Goal: Task Accomplishment & Management: Complete application form

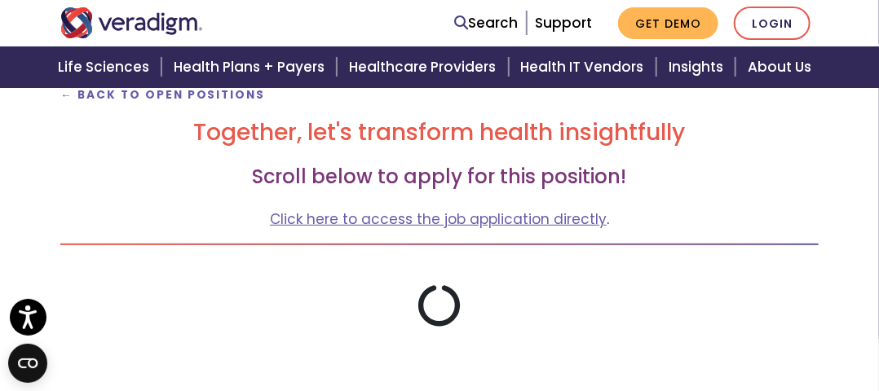
scroll to position [217, 0]
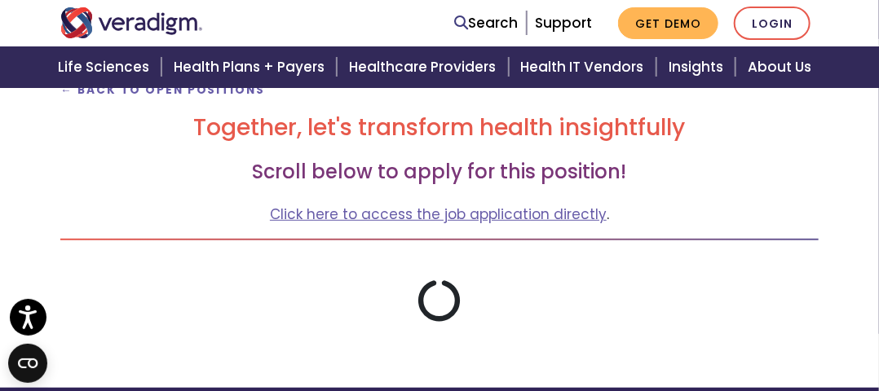
click at [435, 301] on icon at bounding box center [440, 301] width 44 height 44
click at [435, 301] on icon at bounding box center [440, 301] width 42 height 42
click at [435, 301] on icon at bounding box center [440, 301] width 46 height 46
click at [435, 301] on icon at bounding box center [440, 301] width 44 height 44
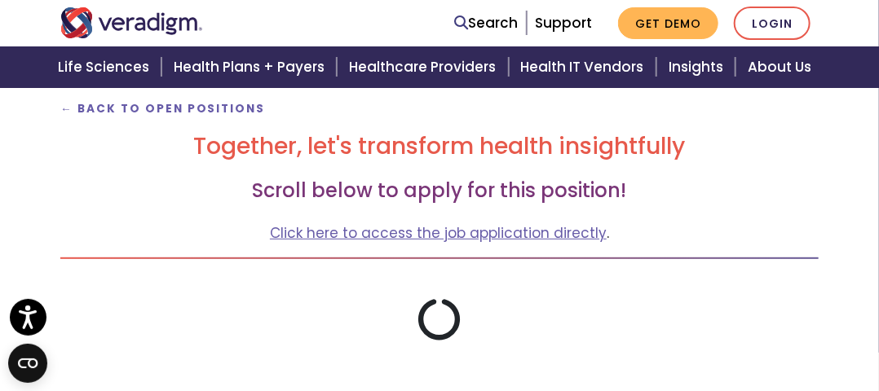
scroll to position [195, 0]
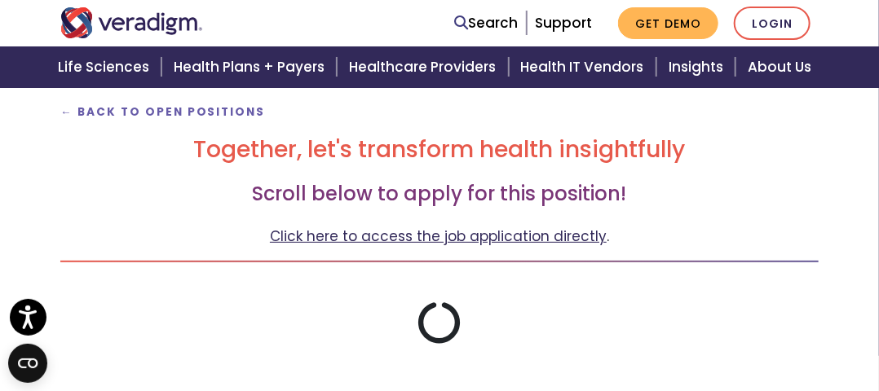
click at [493, 231] on link "Click here to access the job application directly" at bounding box center [438, 237] width 337 height 20
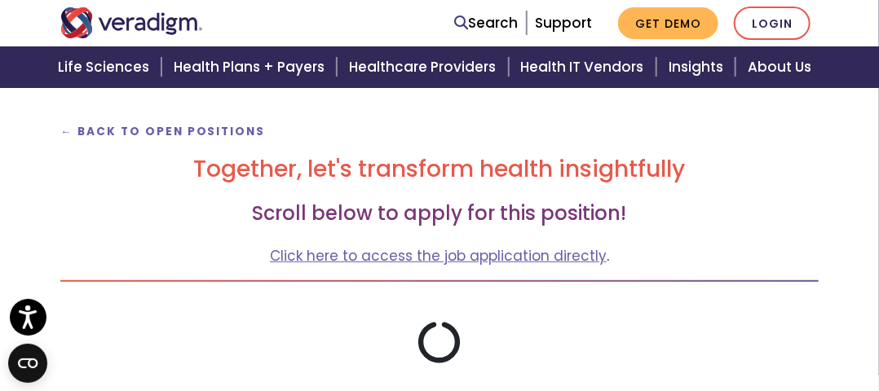
scroll to position [186, 0]
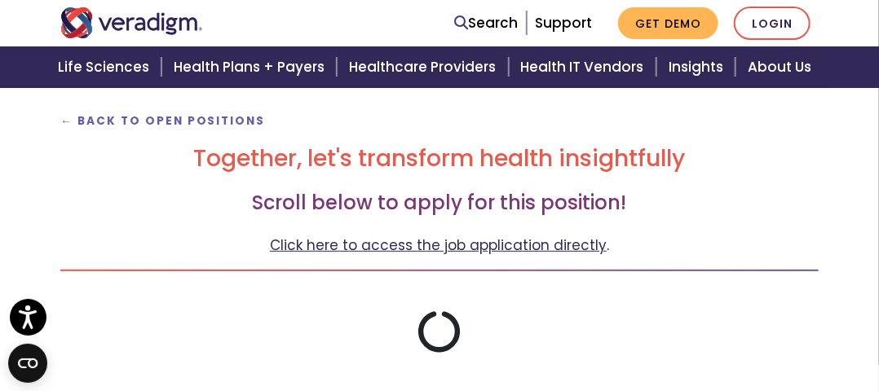
click at [294, 250] on link "Click here to access the job application directly" at bounding box center [438, 246] width 337 height 20
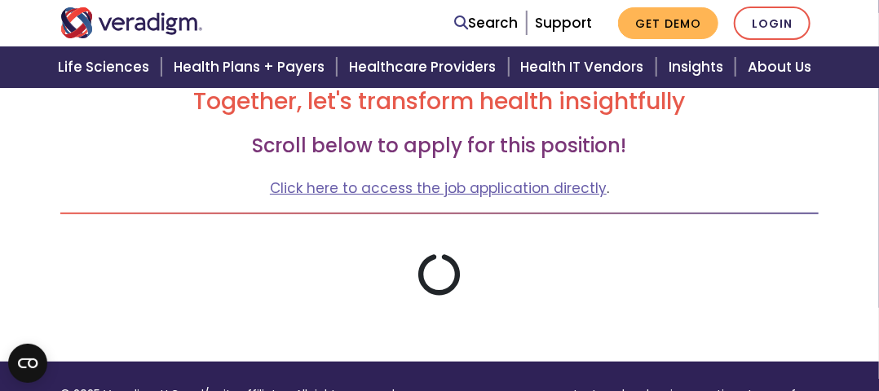
scroll to position [244, 0]
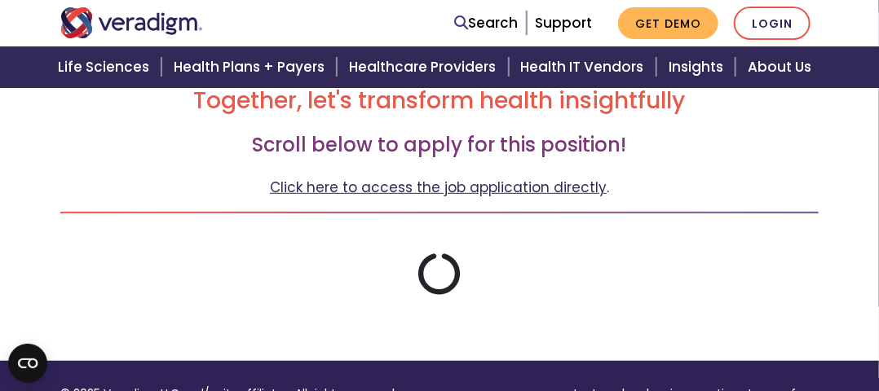
click at [298, 192] on link "Click here to access the job application directly" at bounding box center [438, 188] width 337 height 20
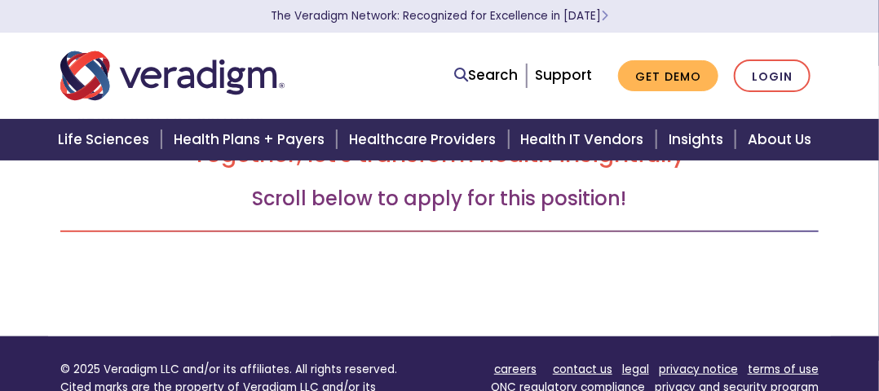
scroll to position [205, 0]
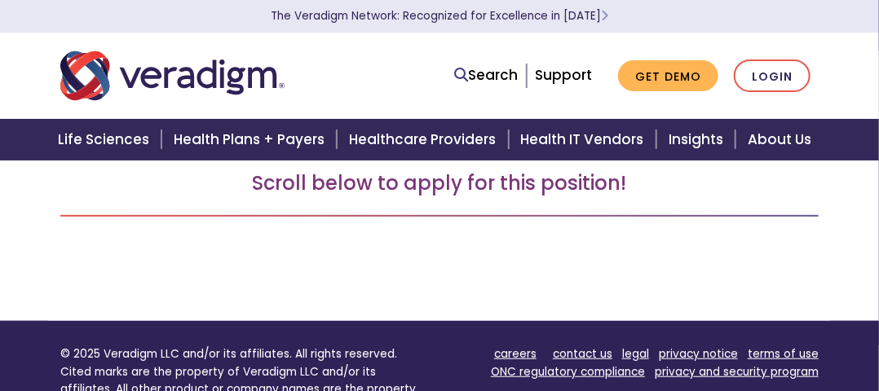
click at [281, 190] on h3 "Scroll below to apply for this position!" at bounding box center [439, 184] width 758 height 24
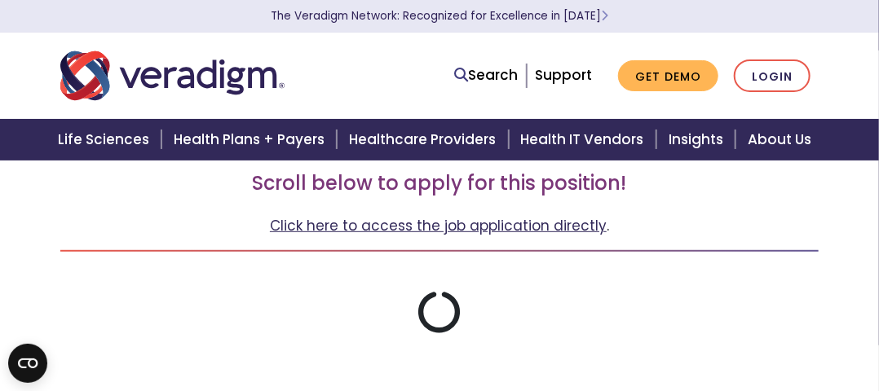
click at [281, 233] on link "Click here to access the job application directly" at bounding box center [438, 226] width 337 height 20
